Goal: Task Accomplishment & Management: Manage account settings

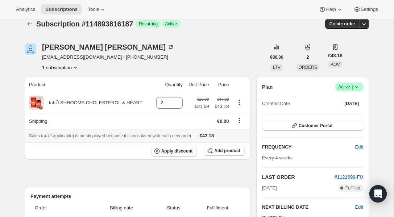
scroll to position [9, 0]
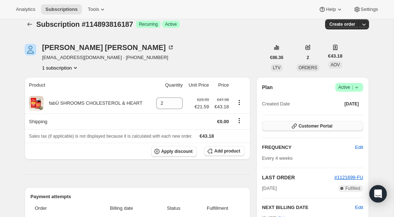
click at [322, 123] on button "Customer Portal" at bounding box center [312, 126] width 101 height 10
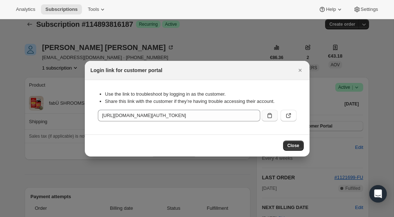
click at [268, 119] on button ":rc0:" at bounding box center [270, 116] width 16 height 12
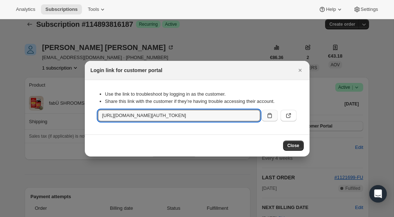
click at [269, 118] on icon ":rc0:" at bounding box center [269, 115] width 7 height 7
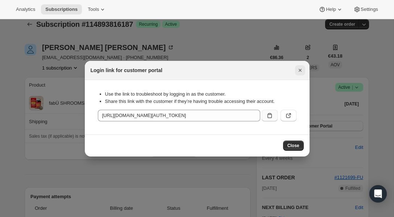
click at [299, 70] on icon "Close" at bounding box center [300, 70] width 7 height 7
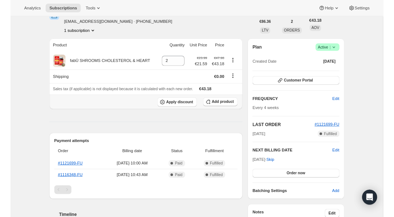
scroll to position [42, 0]
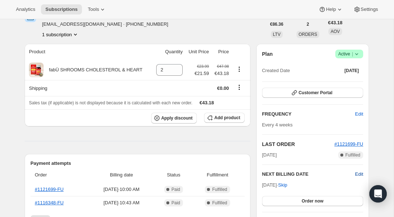
click at [356, 173] on span "Edit" at bounding box center [359, 174] width 8 height 7
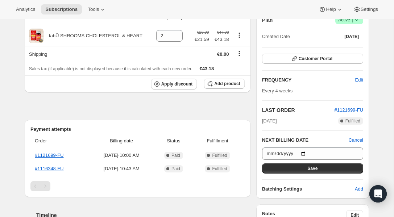
scroll to position [90, 0]
